Goal: Task Accomplishment & Management: Manage account settings

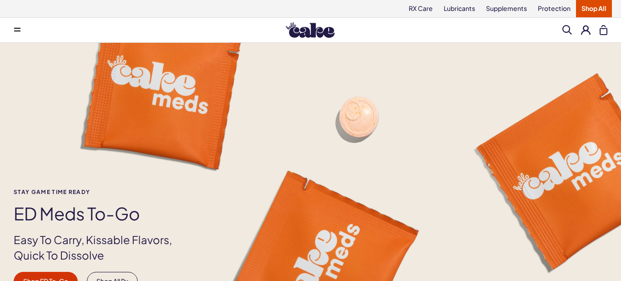
click at [588, 31] on button at bounding box center [586, 30] width 10 height 10
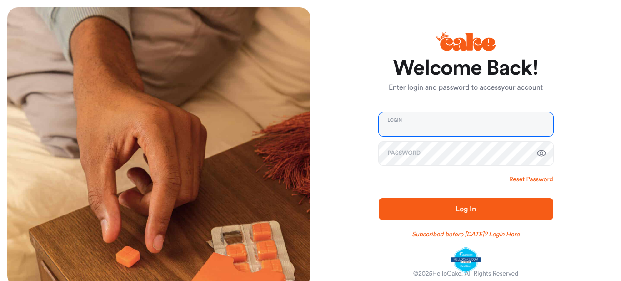
click at [418, 125] on input "email" at bounding box center [466, 124] width 175 height 24
type input "**********"
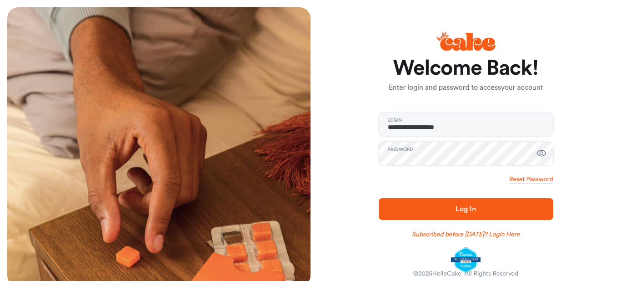
click at [466, 211] on span "Log In" at bounding box center [466, 208] width 20 height 7
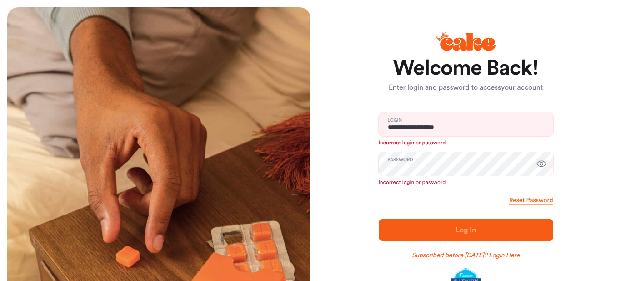
click at [542, 163] on icon "button" at bounding box center [541, 163] width 11 height 11
click at [540, 202] on link "Reset Password" at bounding box center [532, 200] width 44 height 9
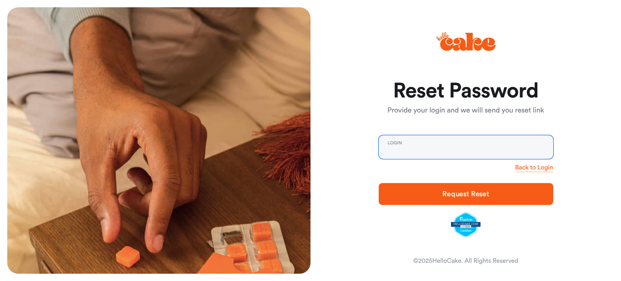
click at [437, 135] on input "email" at bounding box center [466, 147] width 175 height 24
type input "**********"
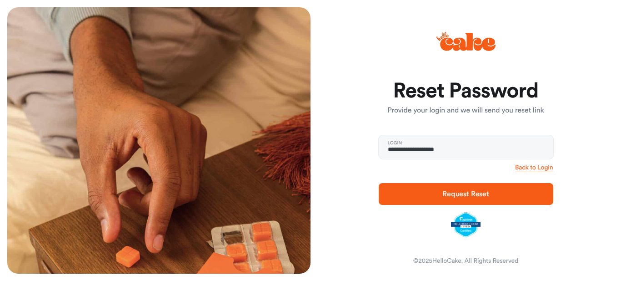
click at [449, 190] on span "Request Reset" at bounding box center [466, 193] width 47 height 7
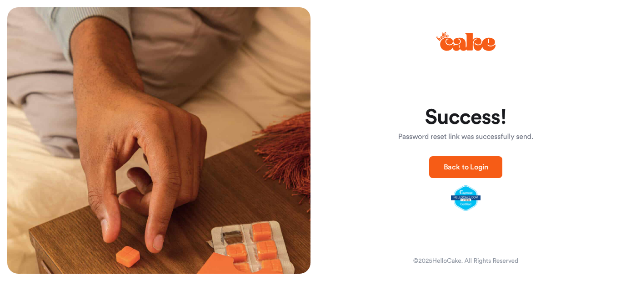
click at [485, 163] on span "Back to Login" at bounding box center [466, 166] width 45 height 7
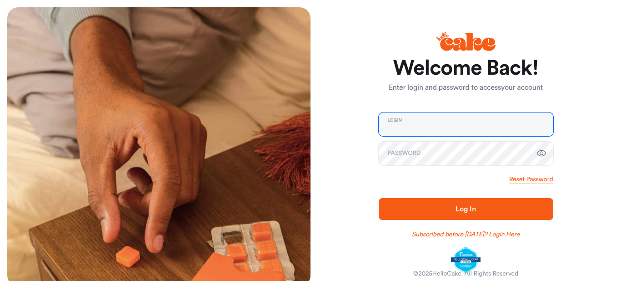
click at [449, 126] on input "email" at bounding box center [466, 124] width 175 height 24
type input "**********"
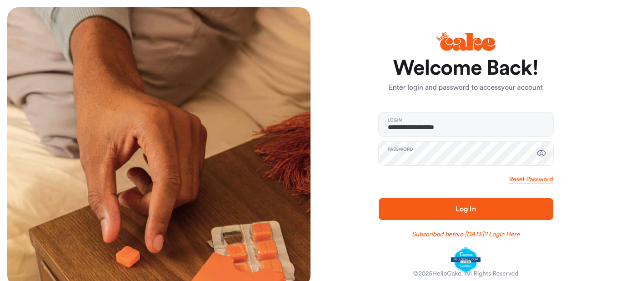
click at [544, 153] on icon "button" at bounding box center [541, 153] width 11 height 11
click at [457, 206] on span "Log In" at bounding box center [466, 208] width 20 height 7
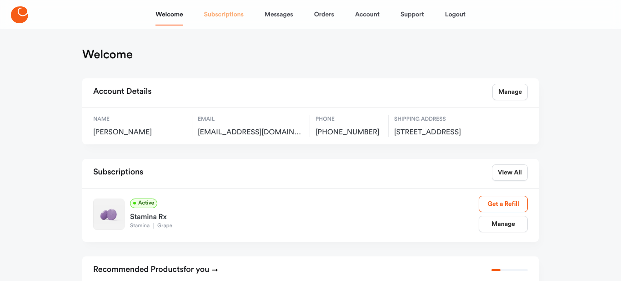
click at [225, 16] on link "Subscriptions" at bounding box center [224, 15] width 40 height 22
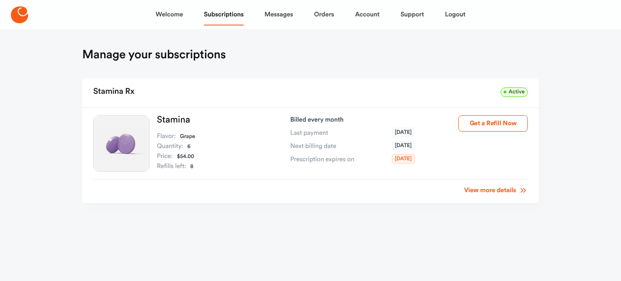
click at [481, 193] on link "View more details" at bounding box center [496, 190] width 64 height 9
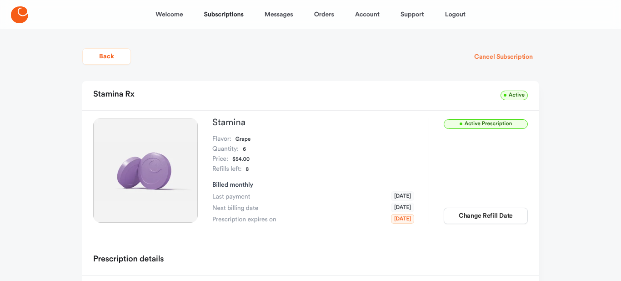
click at [492, 56] on button "Cancel Subscription" at bounding box center [504, 57] width 71 height 16
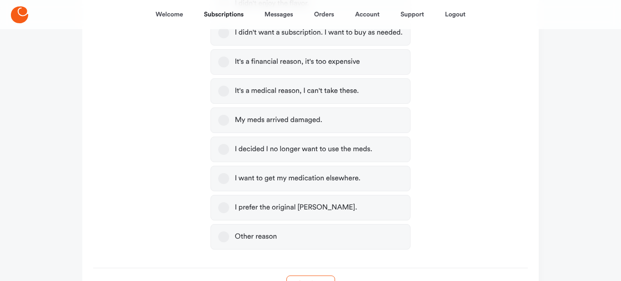
scroll to position [378, 0]
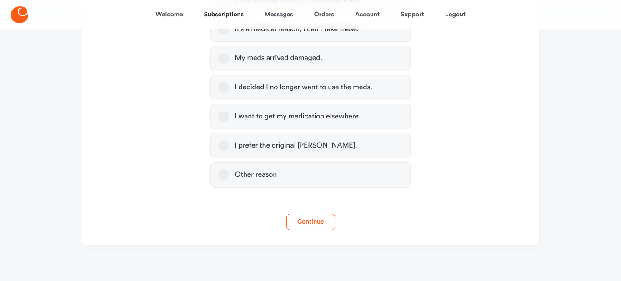
click at [225, 176] on button "Other reason" at bounding box center [223, 174] width 11 height 11
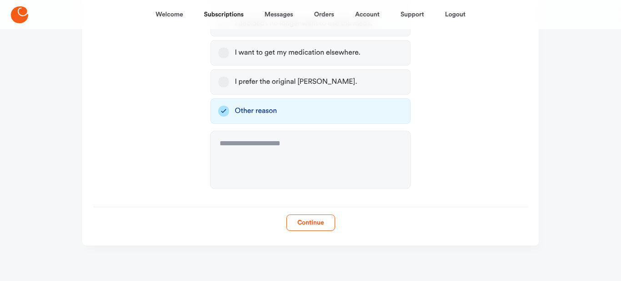
scroll to position [443, 0]
click at [308, 218] on button "Continue" at bounding box center [311, 221] width 49 height 16
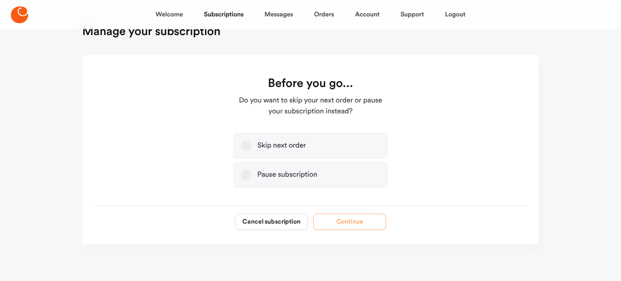
scroll to position [105, 0]
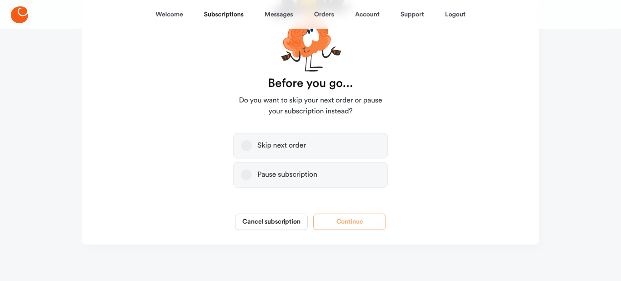
click at [311, 177] on div "Pause subscription" at bounding box center [287, 174] width 60 height 9
click at [252, 177] on button "Pause subscription" at bounding box center [246, 174] width 11 height 11
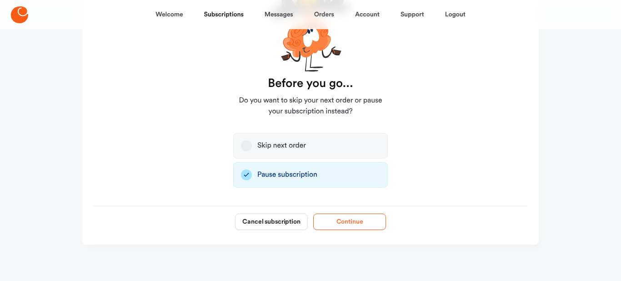
click at [359, 222] on button "Continue" at bounding box center [349, 221] width 73 height 16
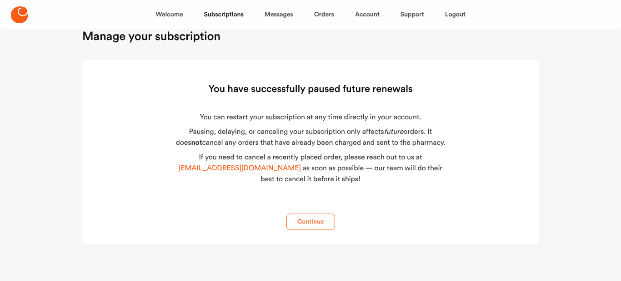
click at [308, 220] on button "Continue" at bounding box center [311, 221] width 49 height 16
